Goal: Use online tool/utility: Utilize a website feature to perform a specific function

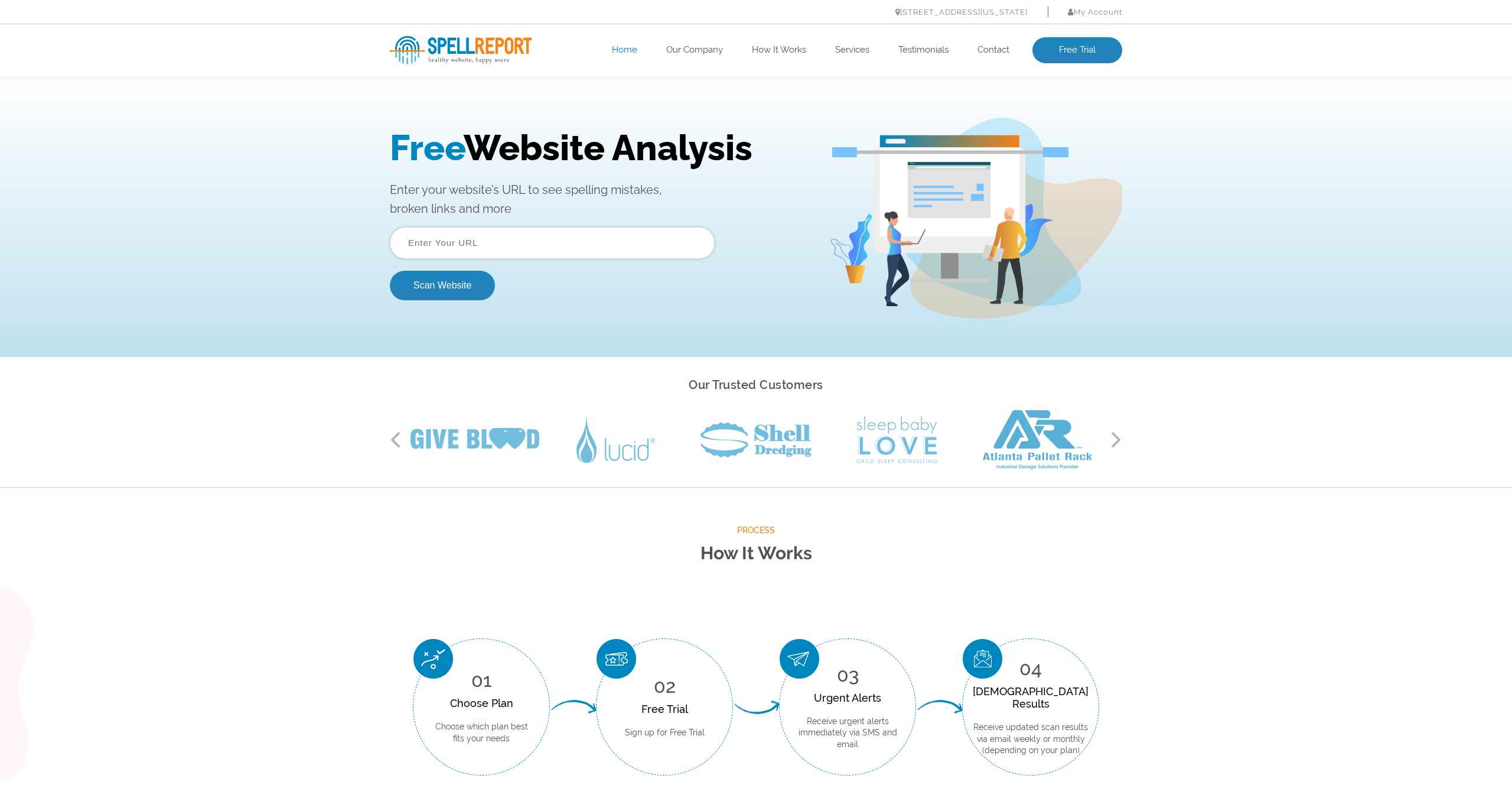
click at [472, 243] on input "text" at bounding box center [553, 243] width 325 height 32
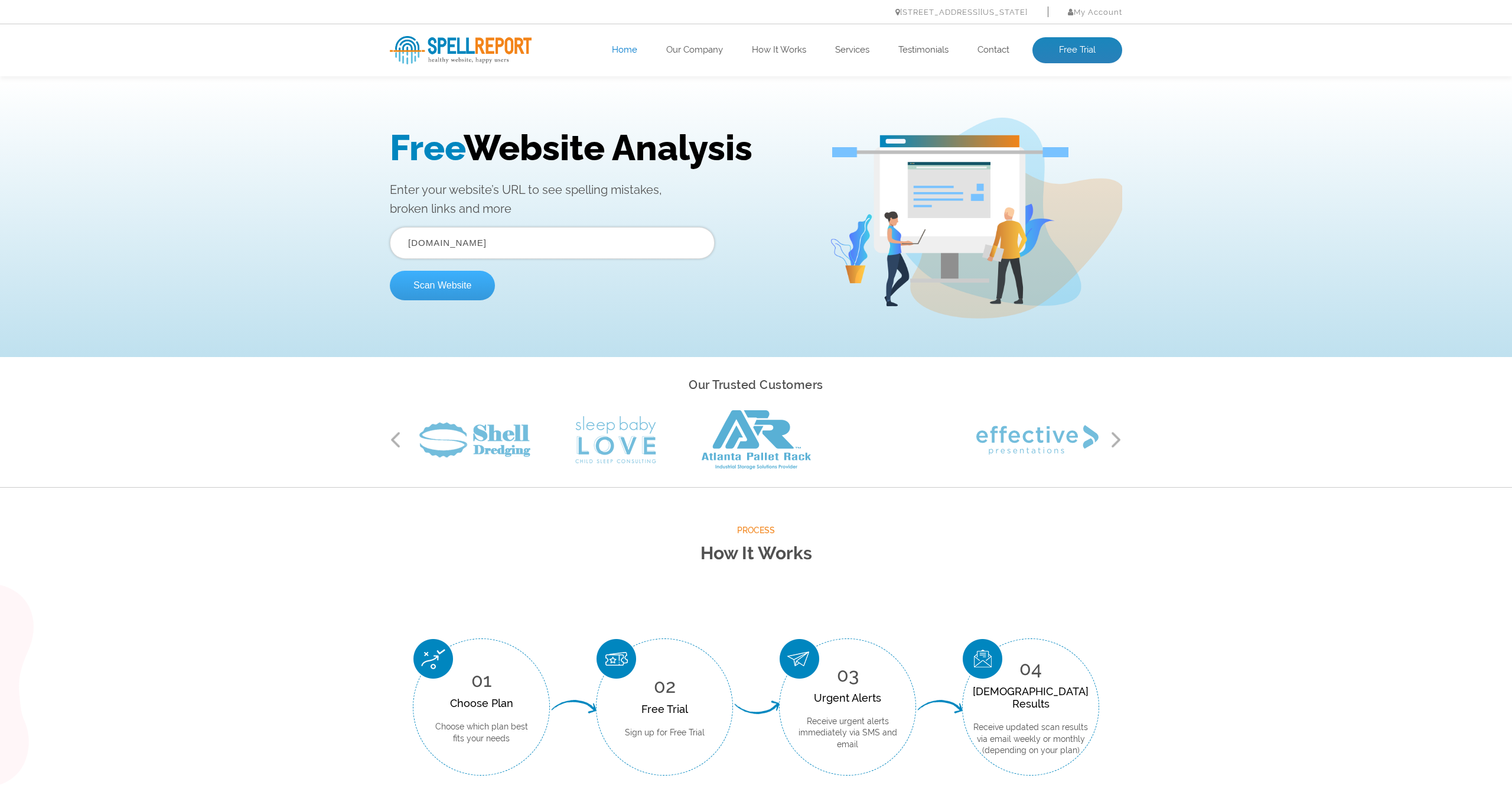
type input "citrobits.com"
click at [446, 289] on button "Scan Website" at bounding box center [443, 285] width 105 height 30
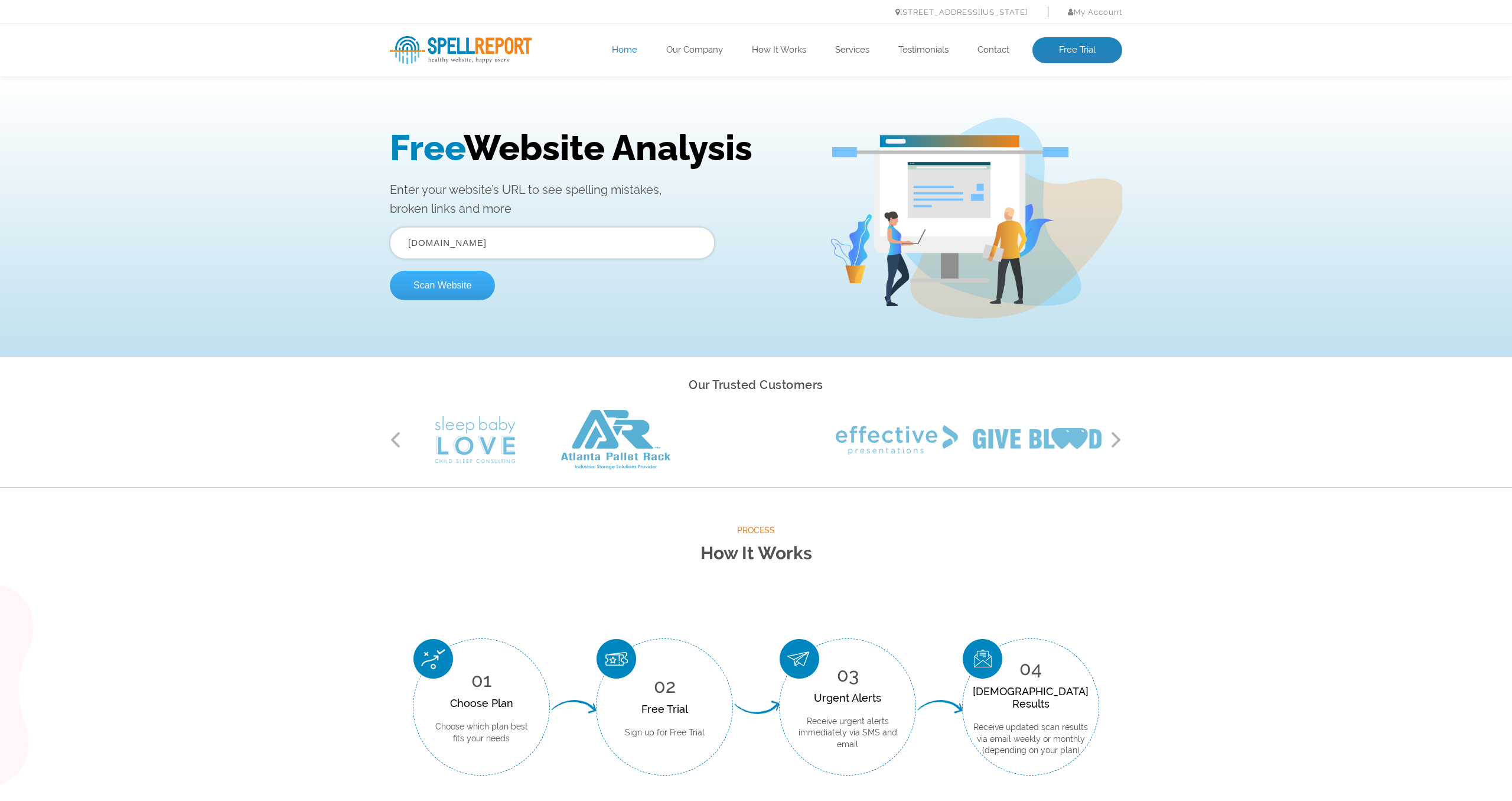
click at [439, 288] on button "Scan Website" at bounding box center [443, 285] width 105 height 30
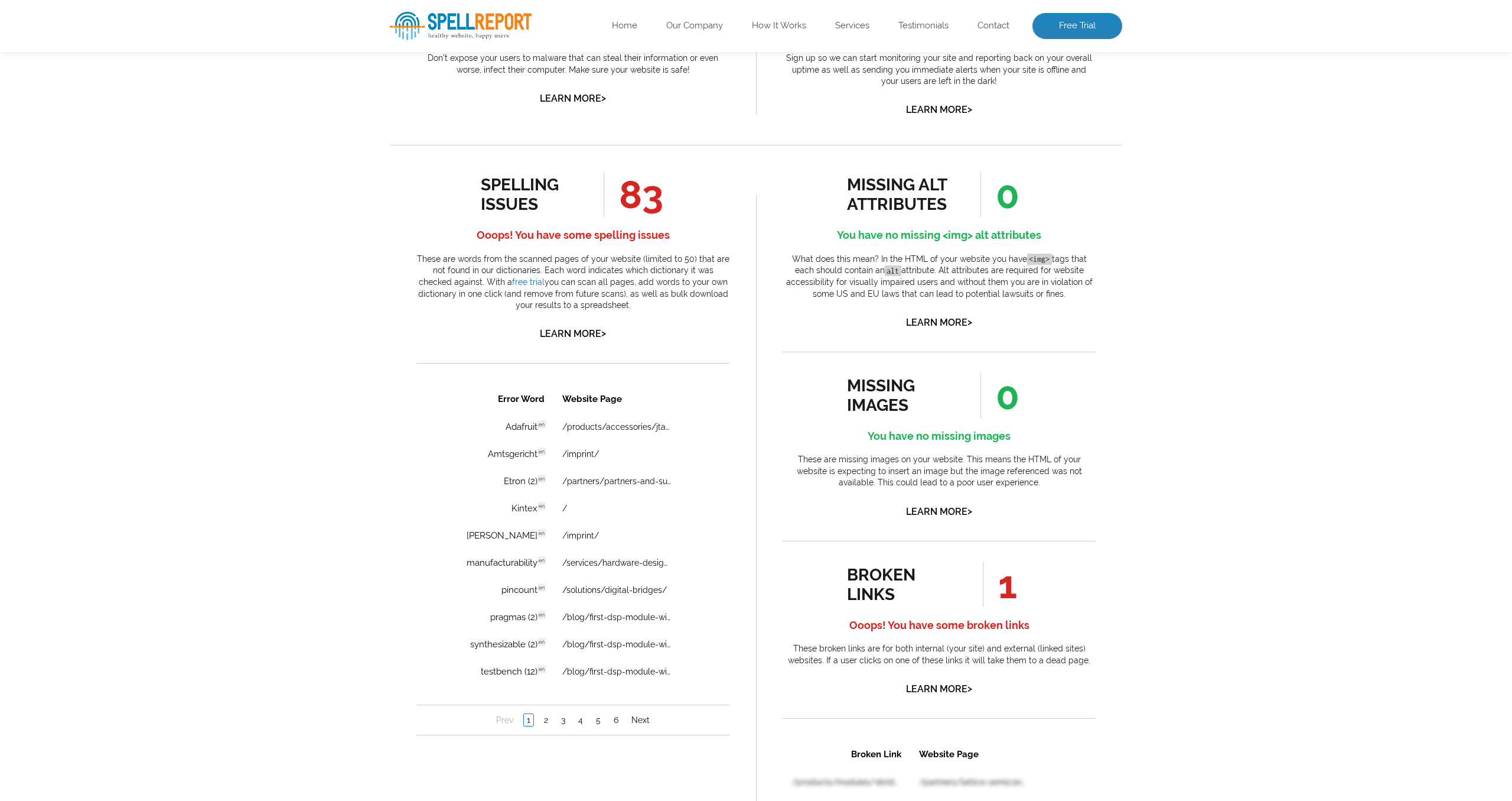
scroll to position [663, 0]
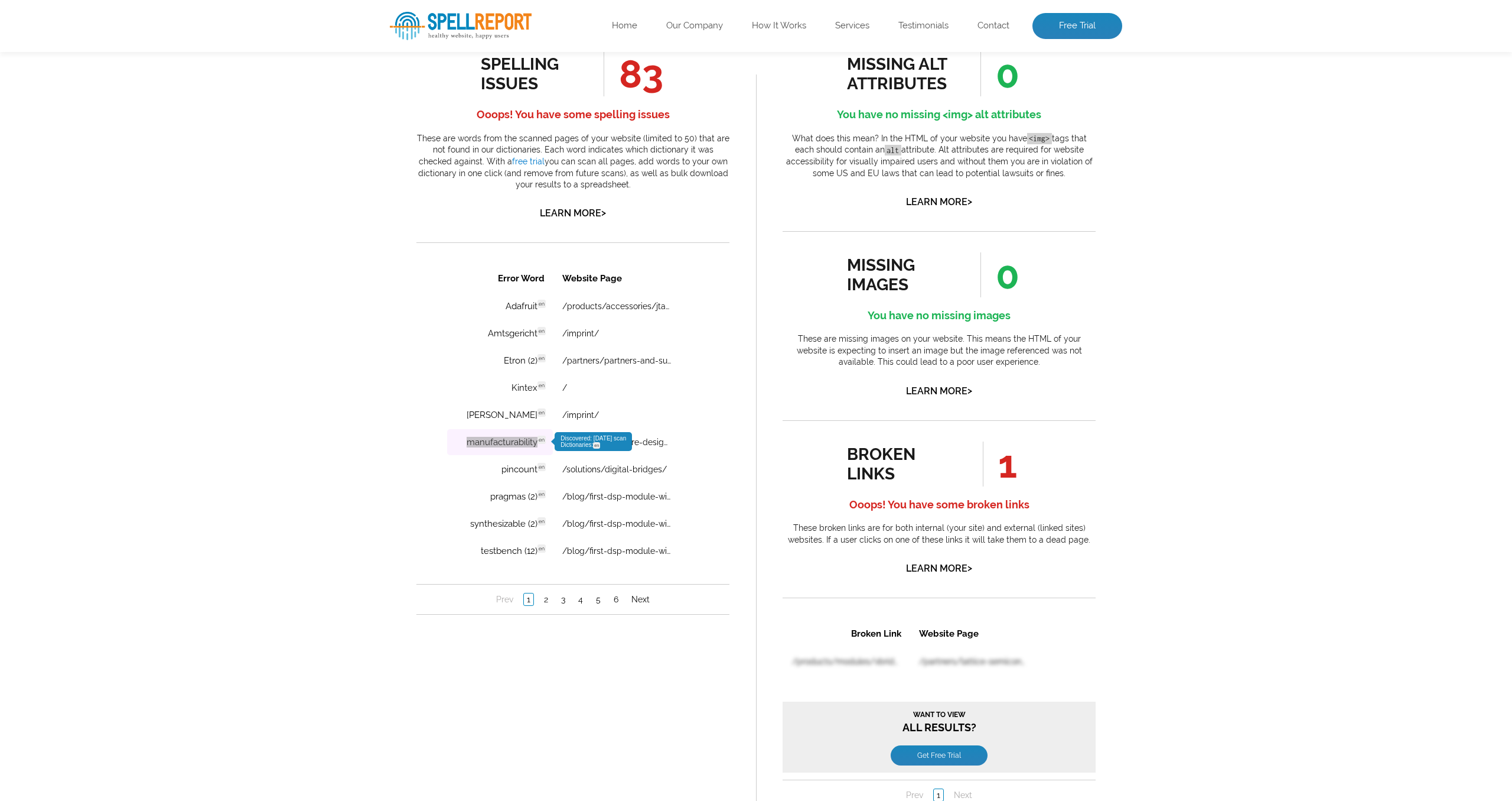
drag, startPoint x: 462, startPoint y: 444, endPoint x: 536, endPoint y: 443, distance: 74.0
click at [536, 443] on td "manufacturability en Discovered: [DATE] scan Dictionaries: en" at bounding box center [500, 442] width 105 height 26
copy td "manufacturability"
click at [438, 456] on div "Error Word Website Page Adafruit en Discovered: [DATE] scan Dictionaries: en /p…" at bounding box center [573, 439] width 313 height 351
drag, startPoint x: 459, startPoint y: 441, endPoint x: 537, endPoint y: 451, distance: 78.6
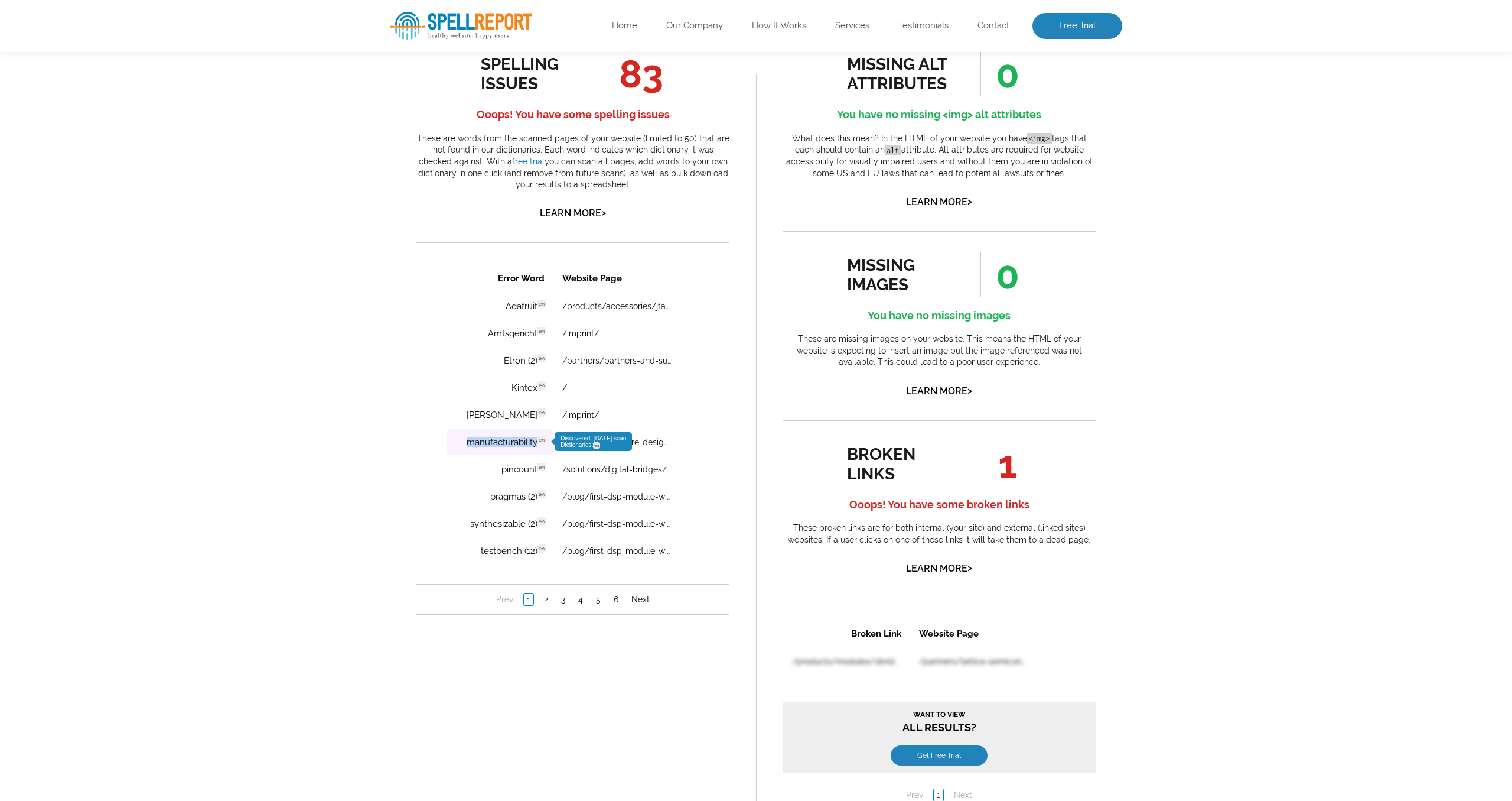
click at [537, 451] on td "manufacturability en Discovered: [DATE] scan Dictionaries: en" at bounding box center [500, 442] width 105 height 26
copy td "manufacturability"
click at [547, 604] on link "2" at bounding box center [546, 599] width 10 height 12
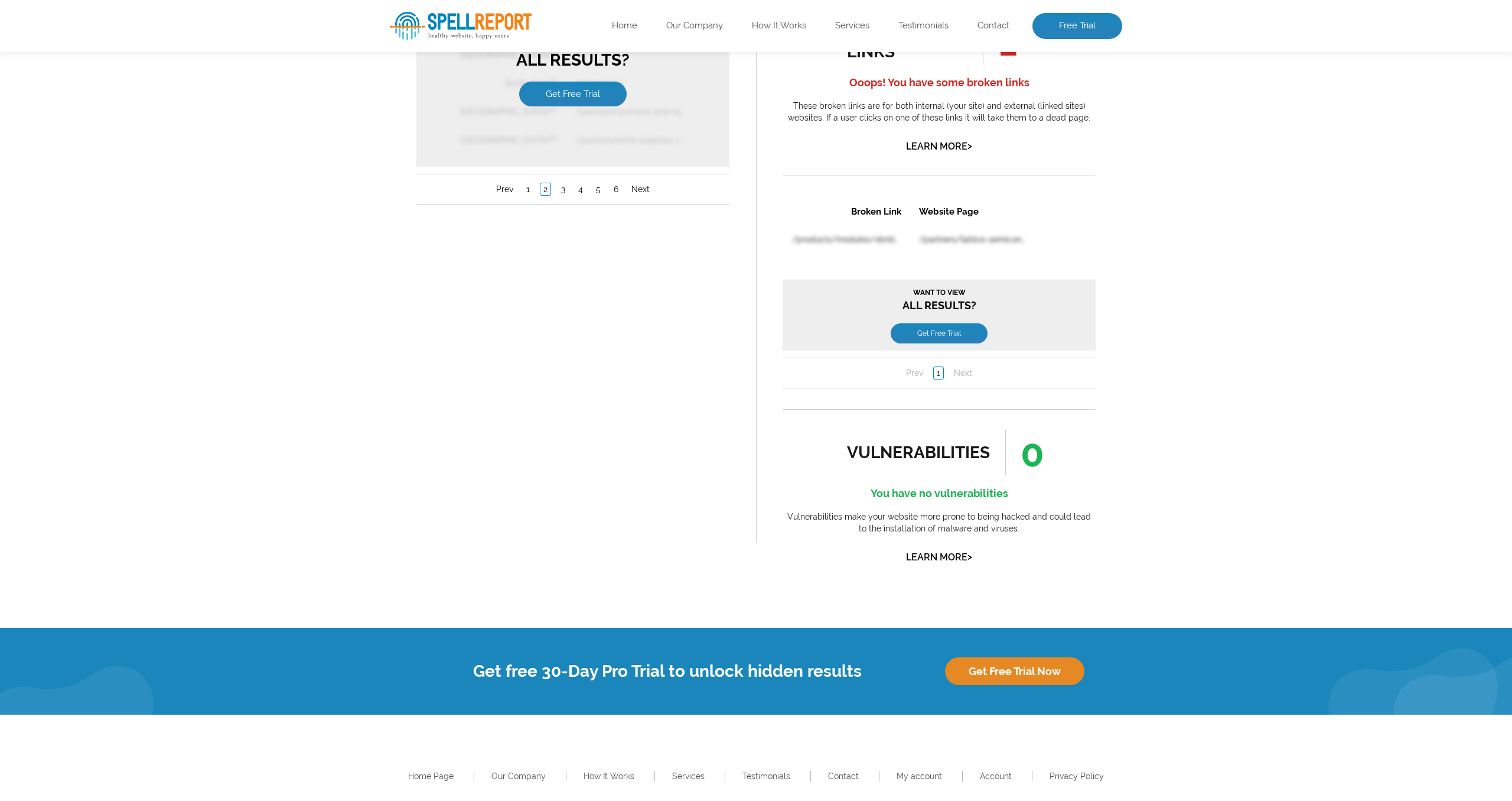
scroll to position [1139, 0]
